Goal: Transaction & Acquisition: Purchase product/service

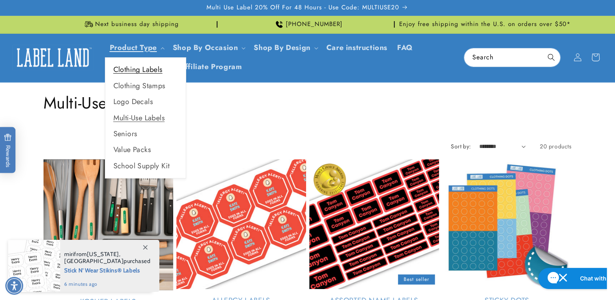
click at [124, 72] on link "Clothing Labels" at bounding box center [145, 70] width 81 height 16
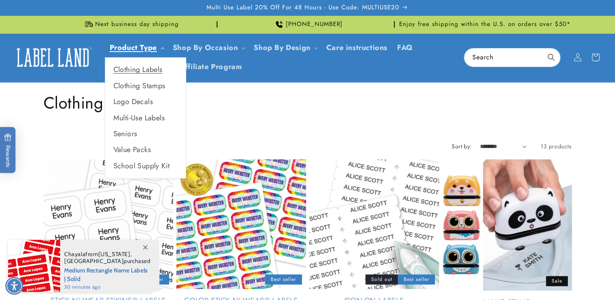
click at [131, 45] on link "Product Type" at bounding box center [133, 47] width 47 height 11
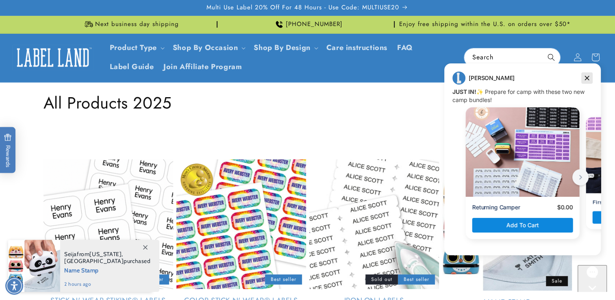
click at [590, 81] on icon "Dismiss campaign" at bounding box center [587, 78] width 8 height 10
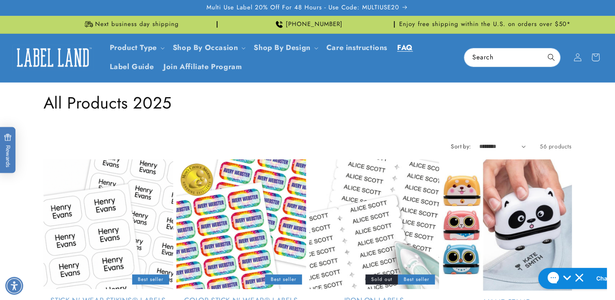
click at [398, 44] on link "FAQ" at bounding box center [405, 47] width 26 height 19
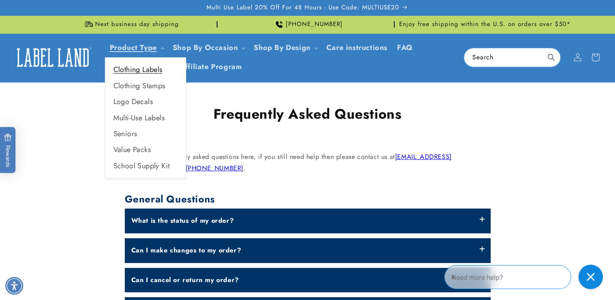
click at [140, 70] on link "Clothing Labels" at bounding box center [145, 70] width 81 height 16
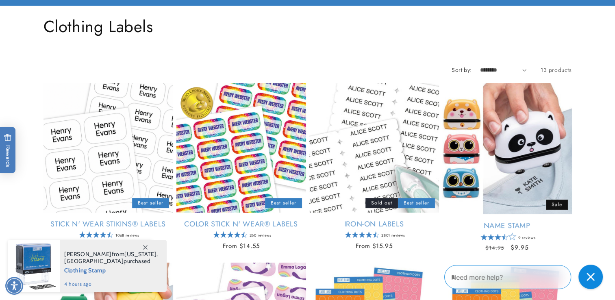
scroll to position [81, 0]
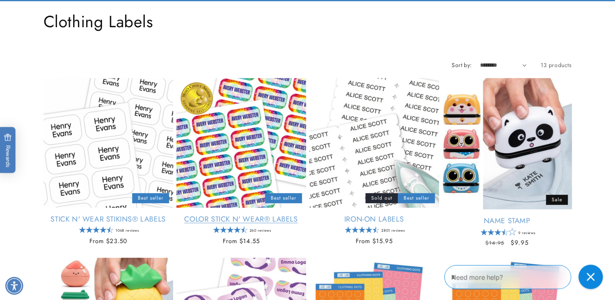
click at [252, 215] on link "Color Stick N' Wear® Labels" at bounding box center [241, 219] width 130 height 9
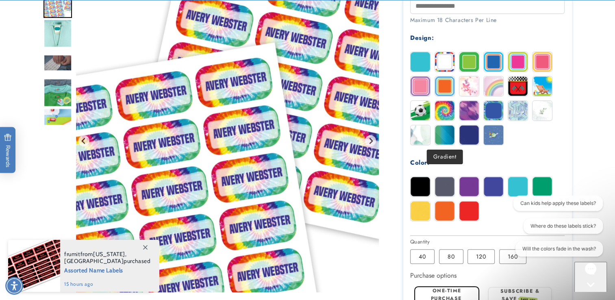
scroll to position [366, 0]
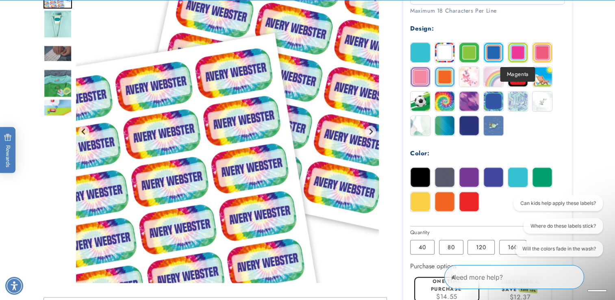
click at [515, 55] on img at bounding box center [518, 53] width 20 height 20
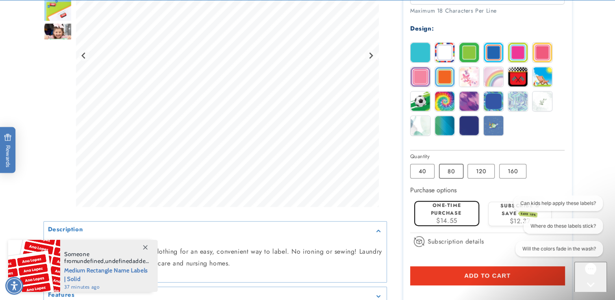
click at [451, 174] on label "80 Variant sold out or unavailable" at bounding box center [451, 171] width 24 height 15
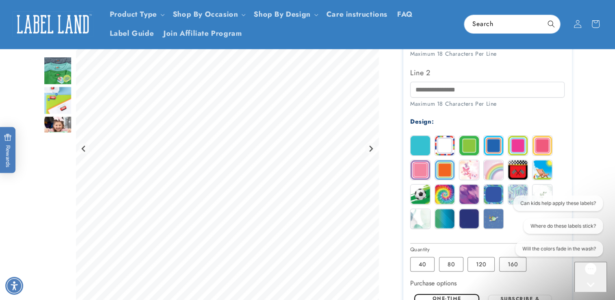
scroll to position [203, 0]
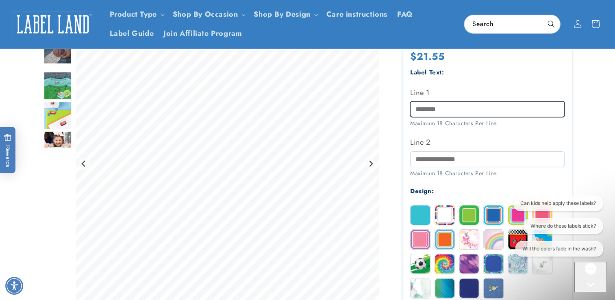
click at [450, 109] on input "Line 1" at bounding box center [487, 109] width 154 height 16
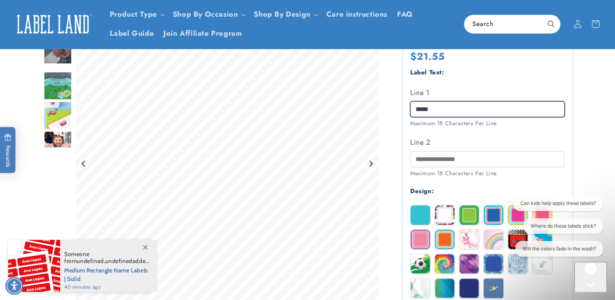
type input "*****"
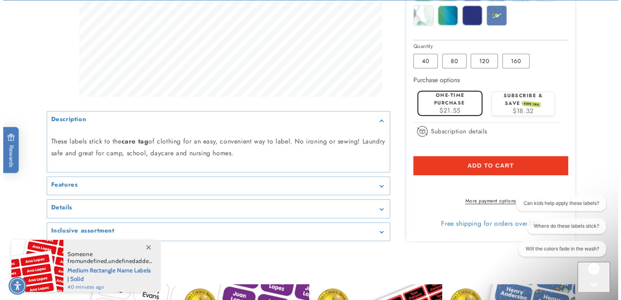
scroll to position [488, 0]
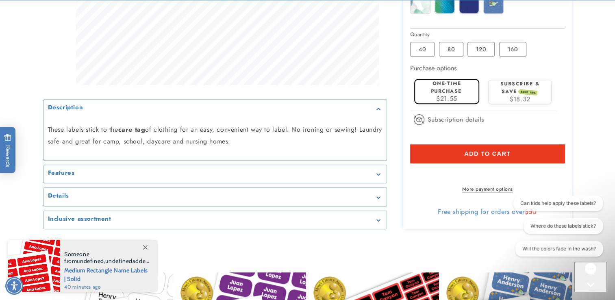
type input "*******"
click at [472, 153] on span "Add to cart" at bounding box center [487, 153] width 46 height 7
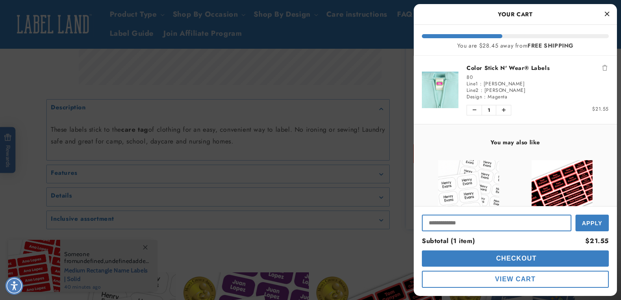
click at [444, 222] on input "Input Discount" at bounding box center [497, 223] width 150 height 17
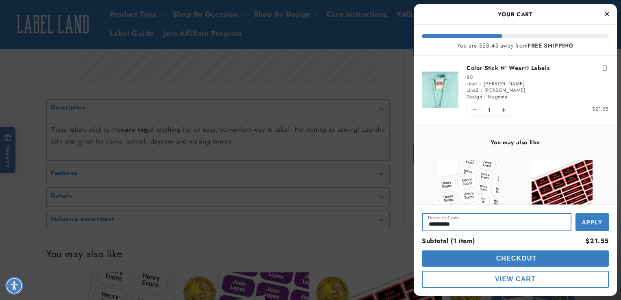
type input "**********"
click at [594, 224] on span "Apply" at bounding box center [592, 222] width 20 height 7
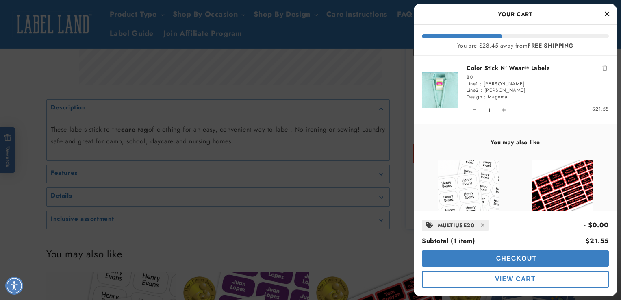
click at [542, 259] on button "Checkout" at bounding box center [515, 258] width 187 height 16
